Goal: Navigation & Orientation: Find specific page/section

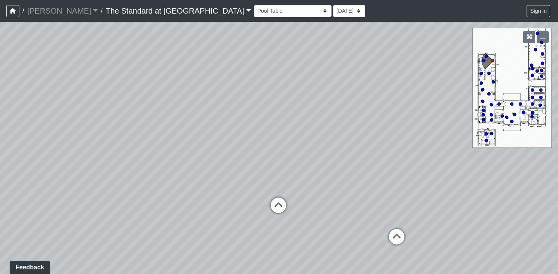
click at [254, 17] on div "Courtyard Entry Fireplace Kitchen Kitchen Corner Kitchen Island Pool Table Seat…" at bounding box center [403, 10] width 298 height 15
click at [215, 19] on nav "/ [PERSON_NAME] [PERSON_NAME] Loading... / The Standard at [GEOGRAPHIC_DATA] Th…" at bounding box center [279, 11] width 558 height 22
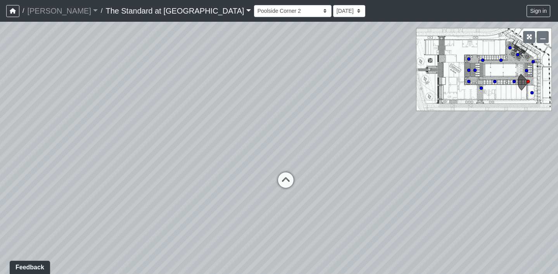
click at [254, 18] on div "Courtyard Entry Fireplace Kitchen Kitchen Corner Kitchen Island Pool Table Seat…" at bounding box center [403, 10] width 298 height 15
select select "8b3CTUS5ceeadXR5JKPeBJ"
